Goal: Information Seeking & Learning: Learn about a topic

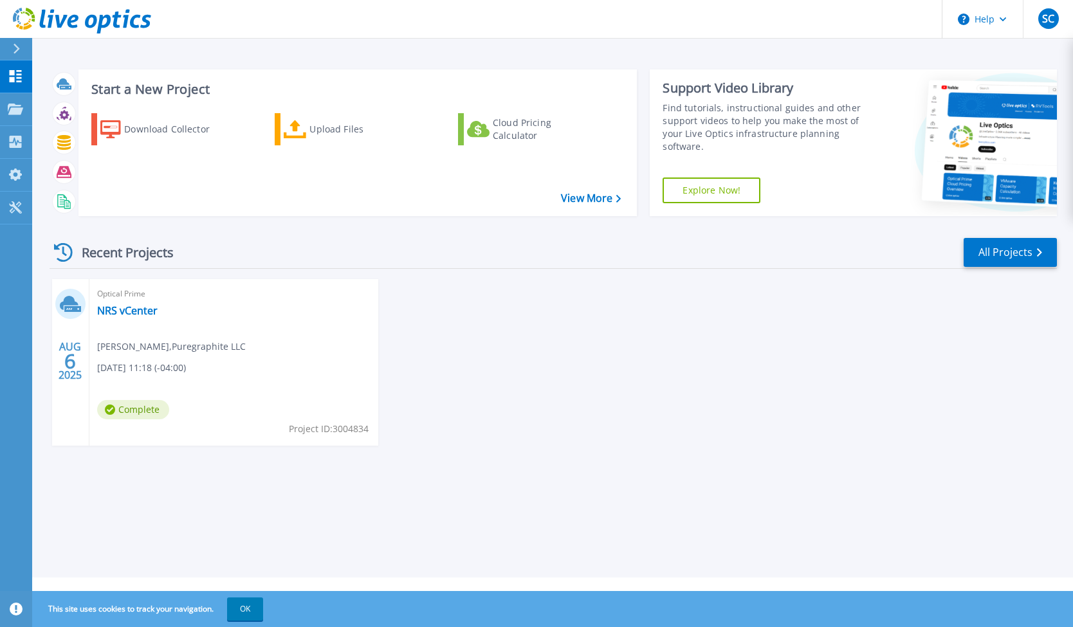
click at [584, 379] on div "AUG 6 2025 Optical Prime NRS vCenter SCOTT COTTRELL , Puregraphite LLC 08/06/20…" at bounding box center [548, 375] width 1018 height 192
click at [628, 360] on div "AUG 6 2025 Optical Prime NRS vCenter SCOTT COTTRELL , Puregraphite LLC 08/06/20…" at bounding box center [548, 375] width 1018 height 192
click at [143, 316] on link "NRS vCenter" at bounding box center [127, 310] width 60 height 13
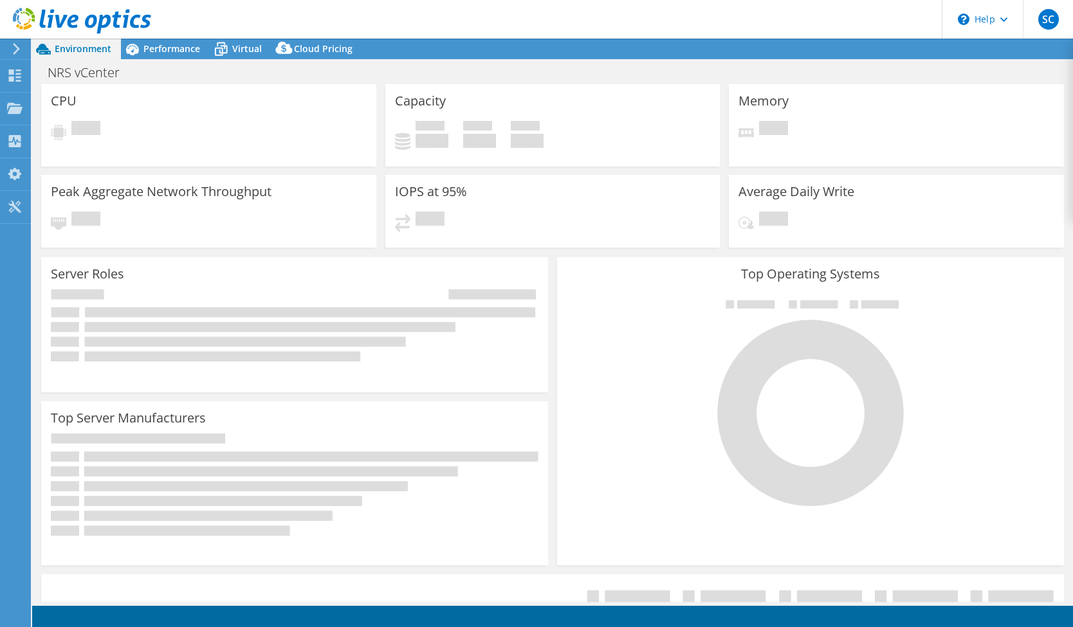
select select "USD"
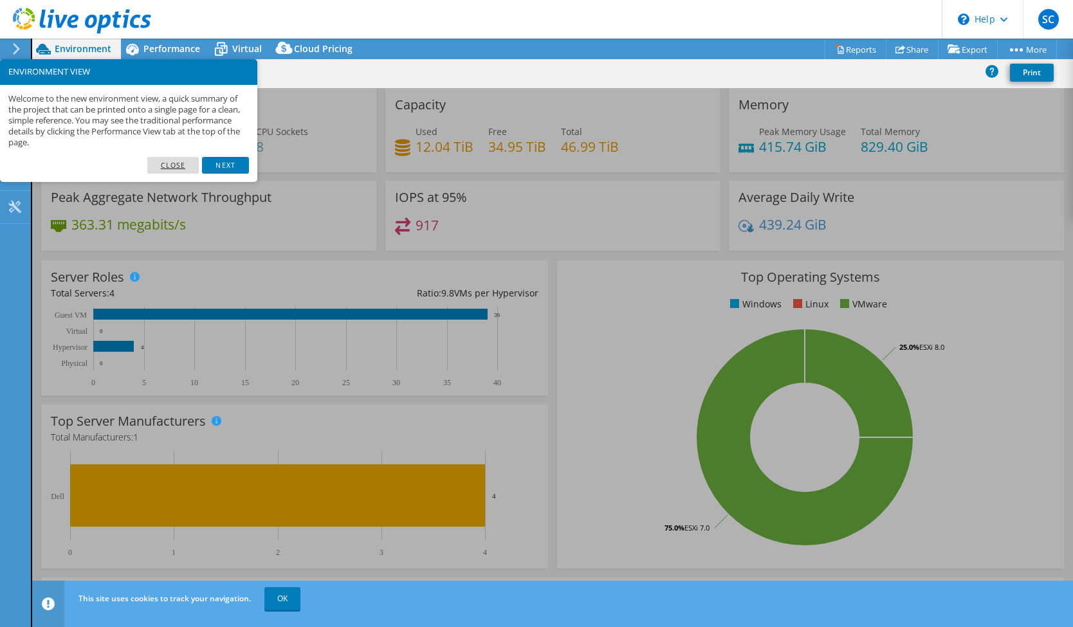
click at [158, 169] on link "Close" at bounding box center [173, 165] width 52 height 17
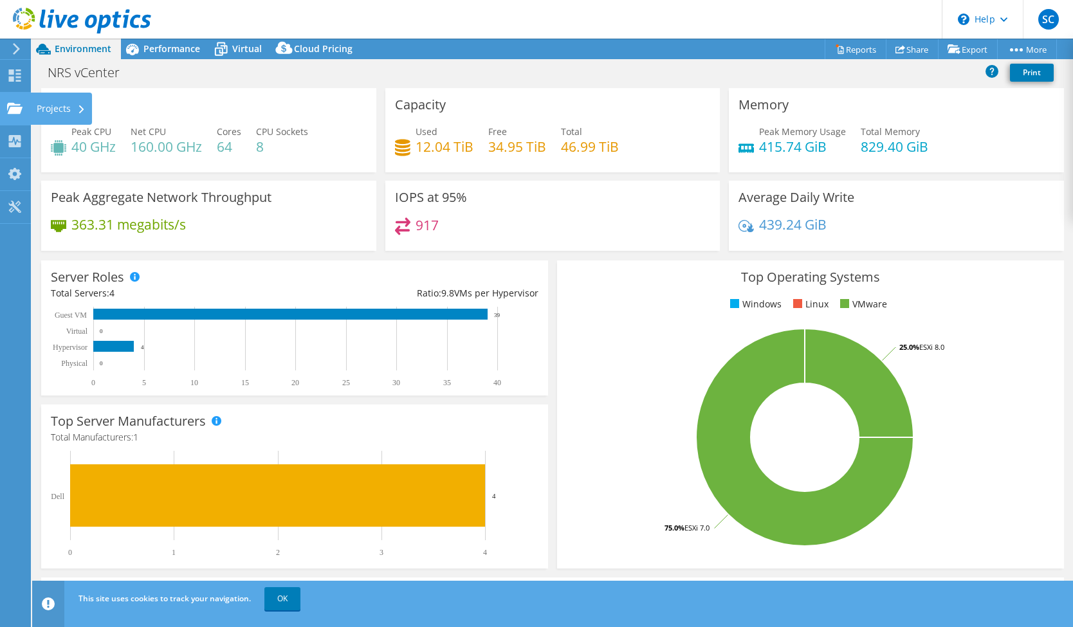
click at [14, 104] on use at bounding box center [14, 107] width 15 height 11
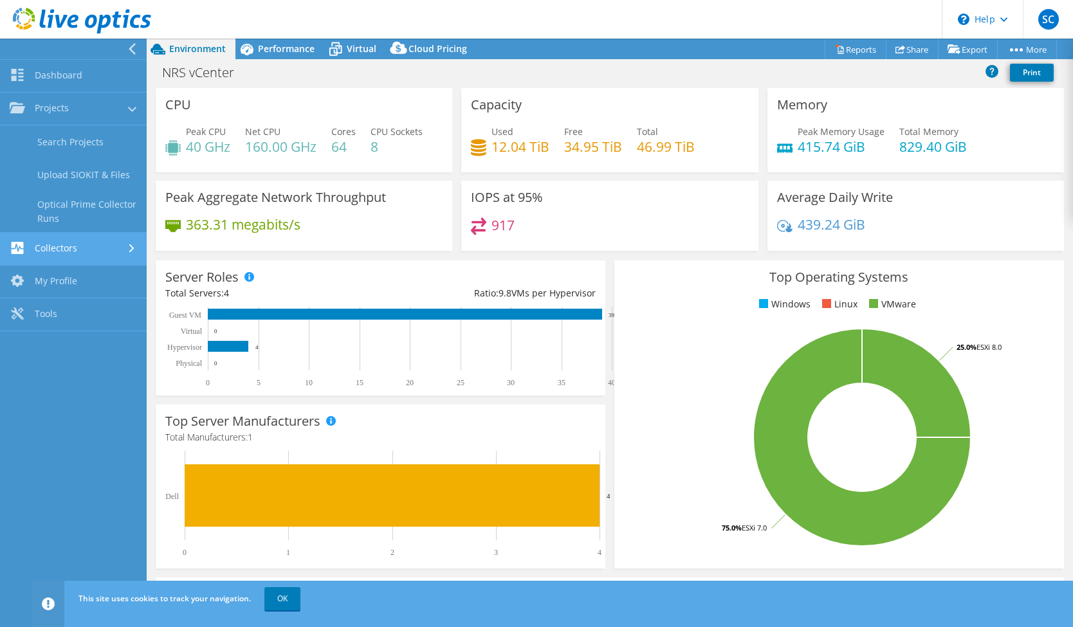
click at [54, 247] on link "Collectors" at bounding box center [73, 249] width 147 height 33
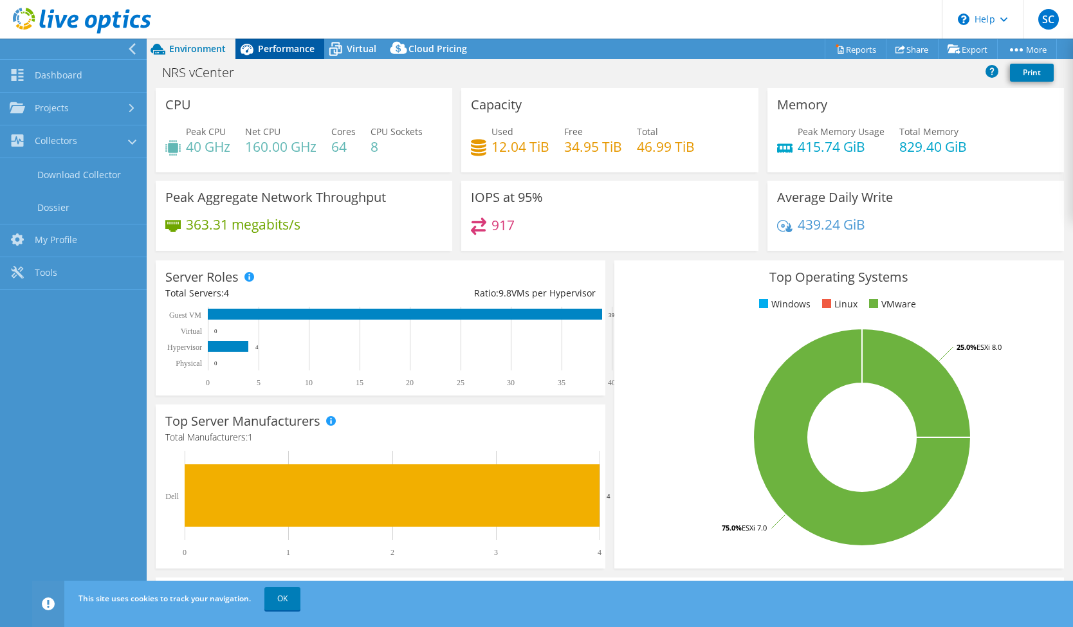
click at [295, 48] on span "Performance" at bounding box center [286, 48] width 57 height 12
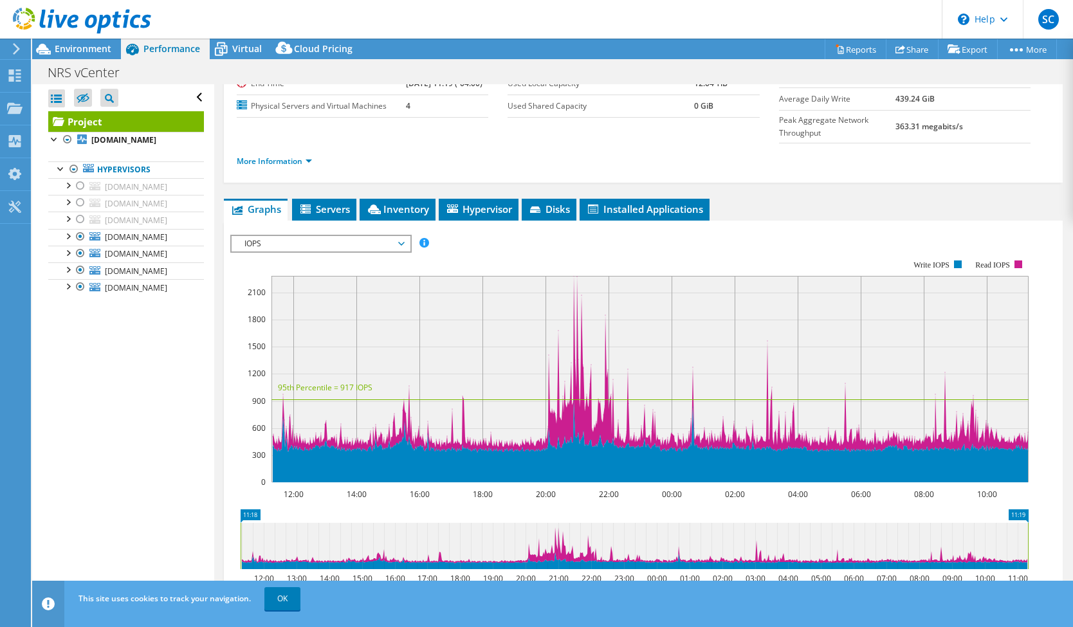
scroll to position [188, 0]
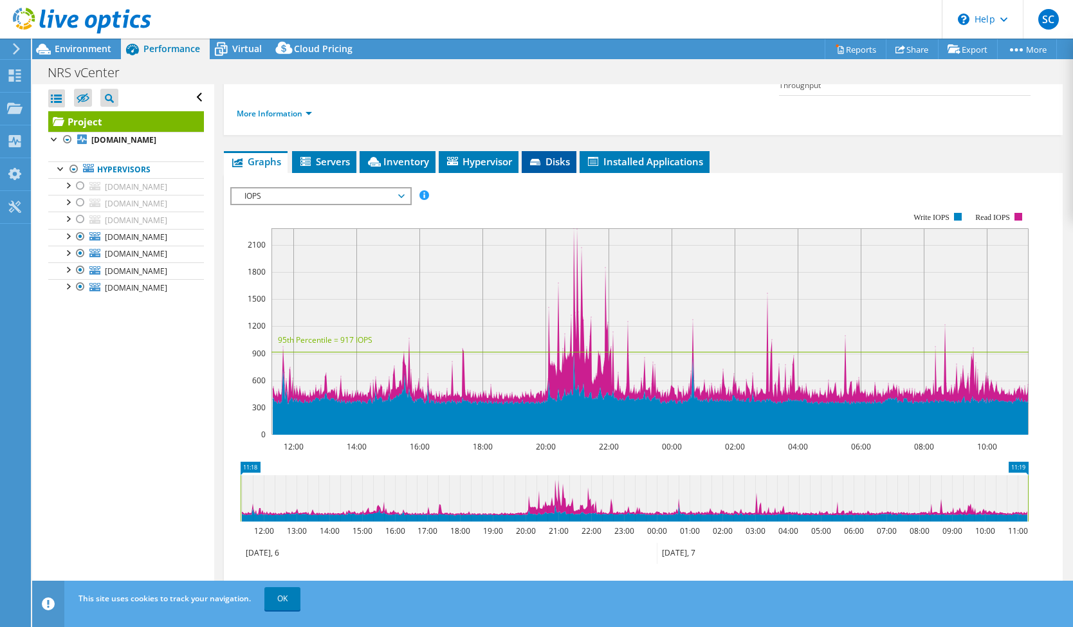
click at [556, 168] on span "Disks" at bounding box center [549, 161] width 42 height 13
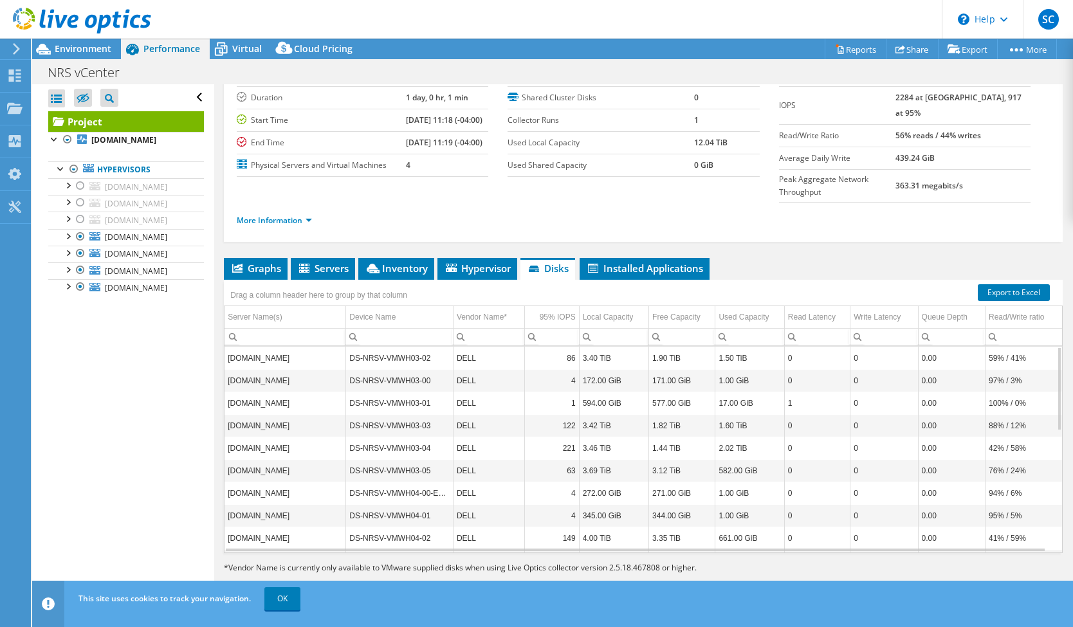
click at [827, 249] on div "Project Details Prepared for: [PERSON_NAME], [PERSON_NAME][EMAIL_ADDRESS][DOMAI…" at bounding box center [643, 302] width 858 height 599
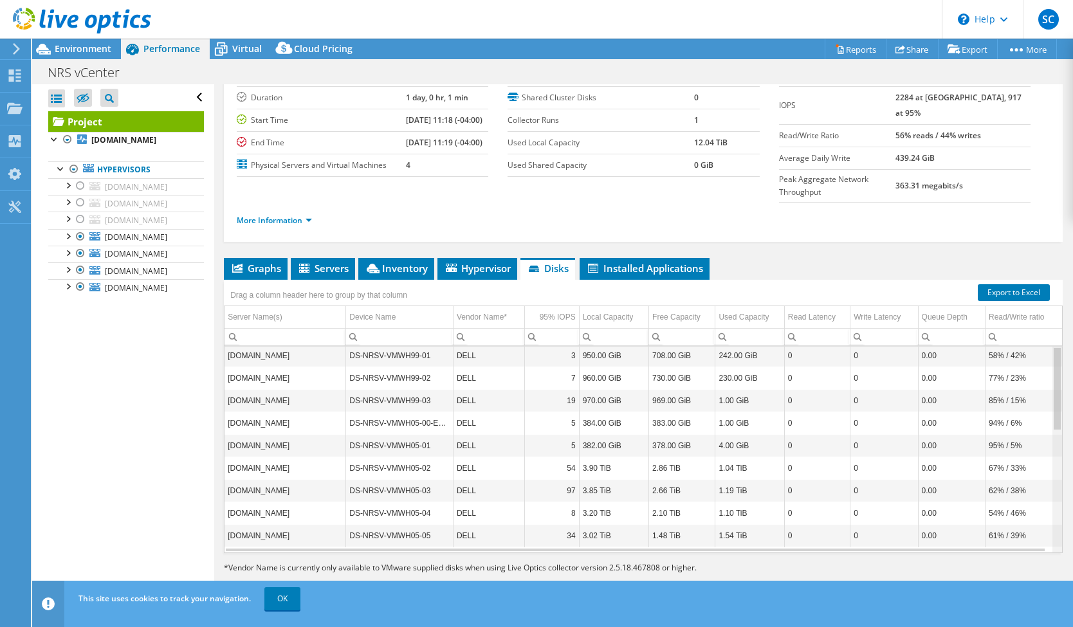
click at [1052, 536] on div "Data grid" at bounding box center [1057, 450] width 10 height 206
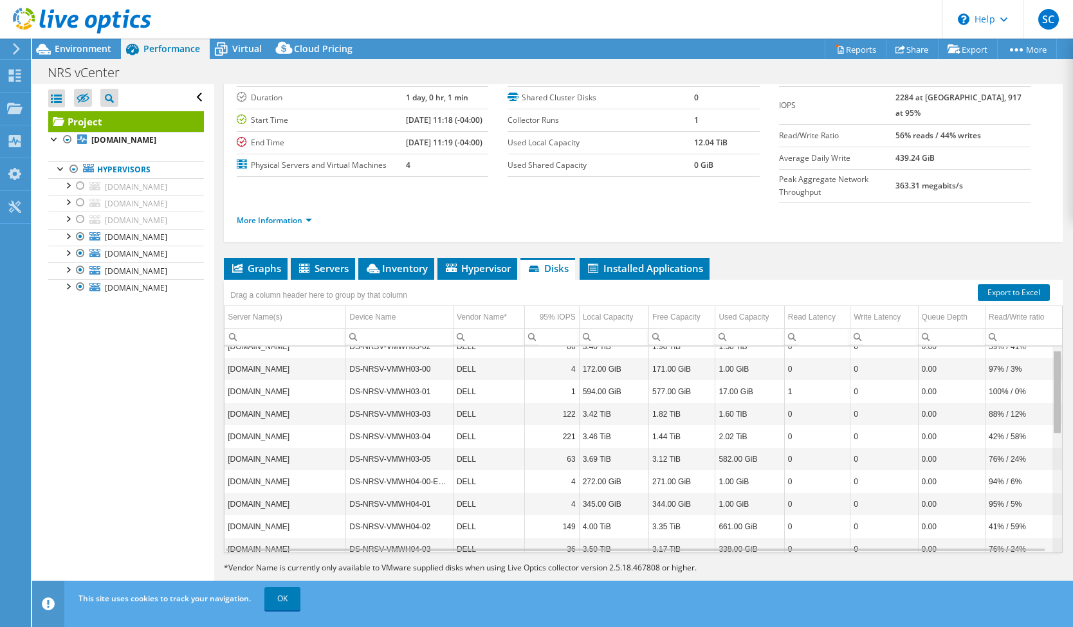
scroll to position [0, 0]
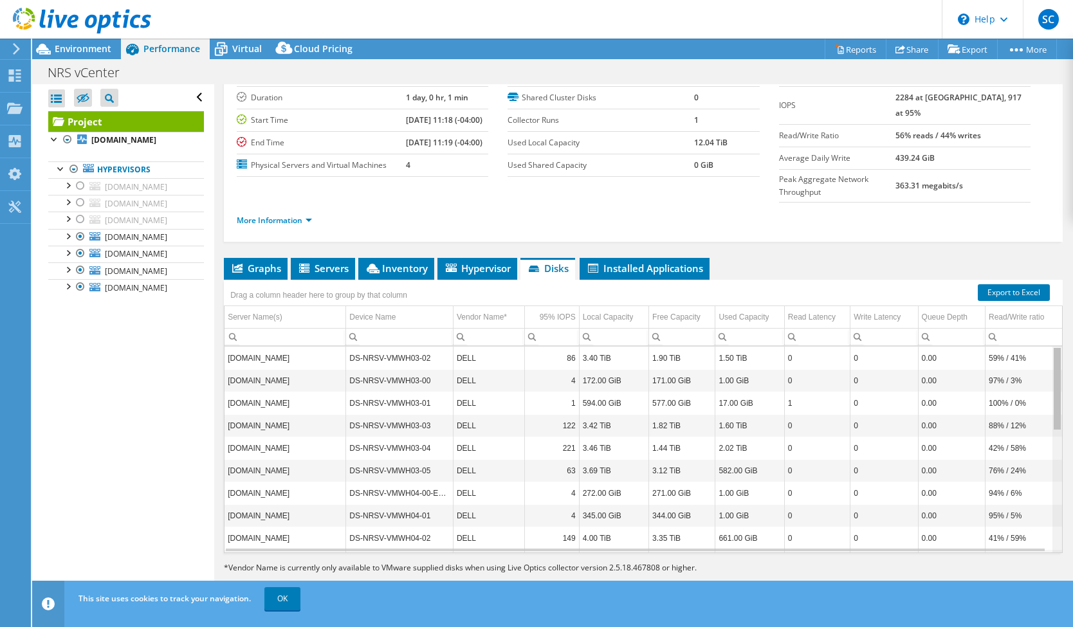
drag, startPoint x: 1050, startPoint y: 536, endPoint x: 1085, endPoint y: 363, distance: 176.0
click at [1072, 363] on html "SC End User [PERSON_NAME] [PERSON_NAME][EMAIL_ADDRESS][DOMAIN_NAME] Puregraphit…" at bounding box center [536, 313] width 1073 height 627
click at [674, 268] on span "Installed Applications" at bounding box center [644, 268] width 117 height 13
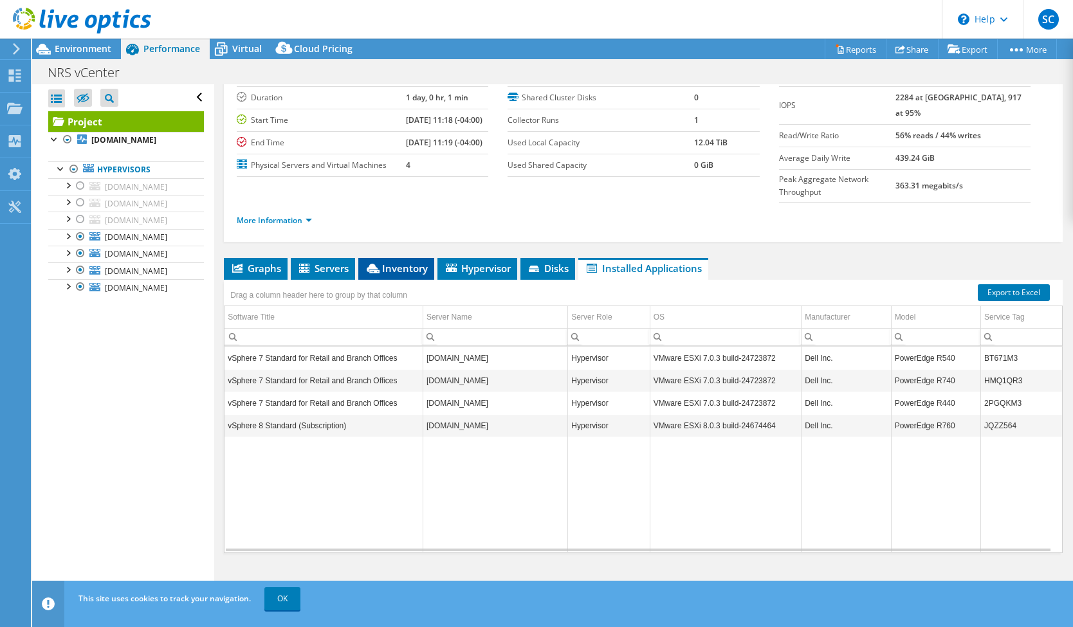
click at [390, 271] on span "Inventory" at bounding box center [396, 268] width 63 height 13
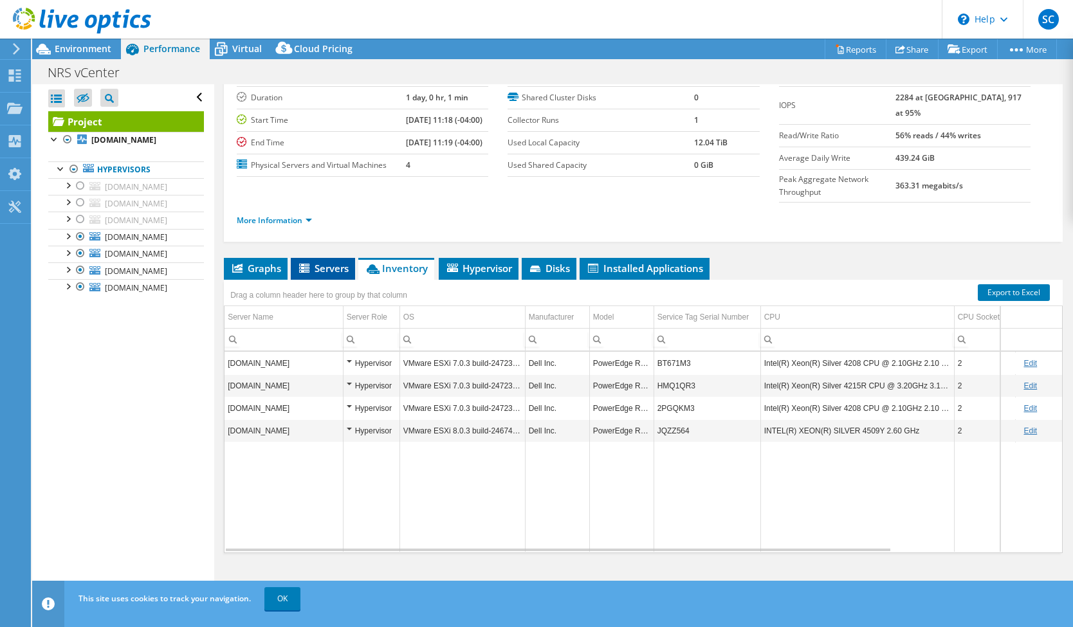
click at [322, 270] on span "Servers" at bounding box center [322, 268] width 51 height 13
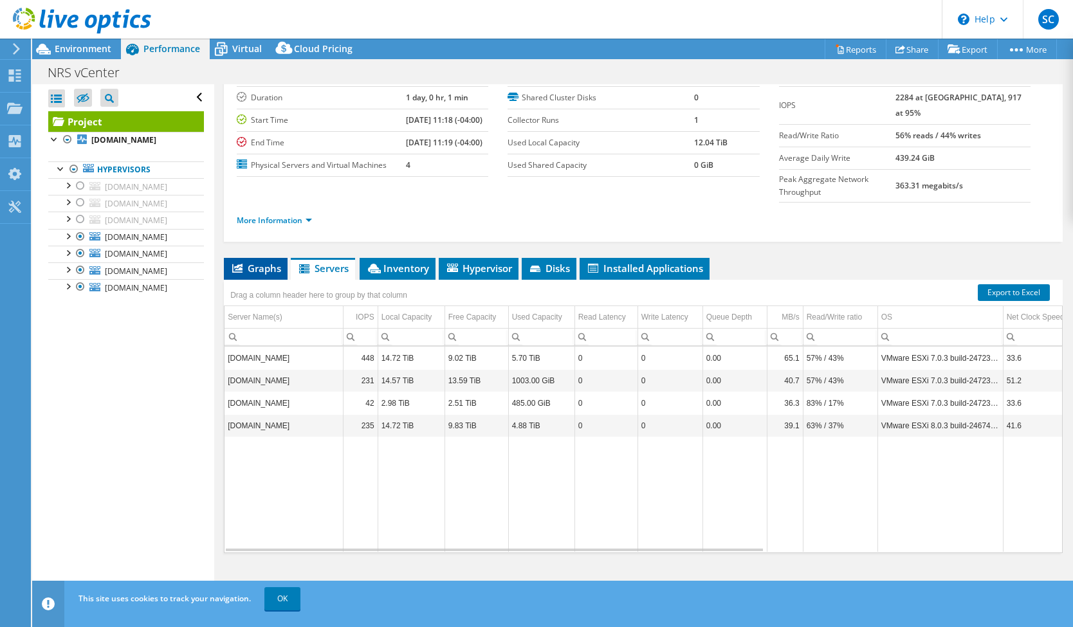
click at [268, 270] on span "Graphs" at bounding box center [255, 268] width 51 height 13
